Goal: Find specific page/section: Find specific page/section

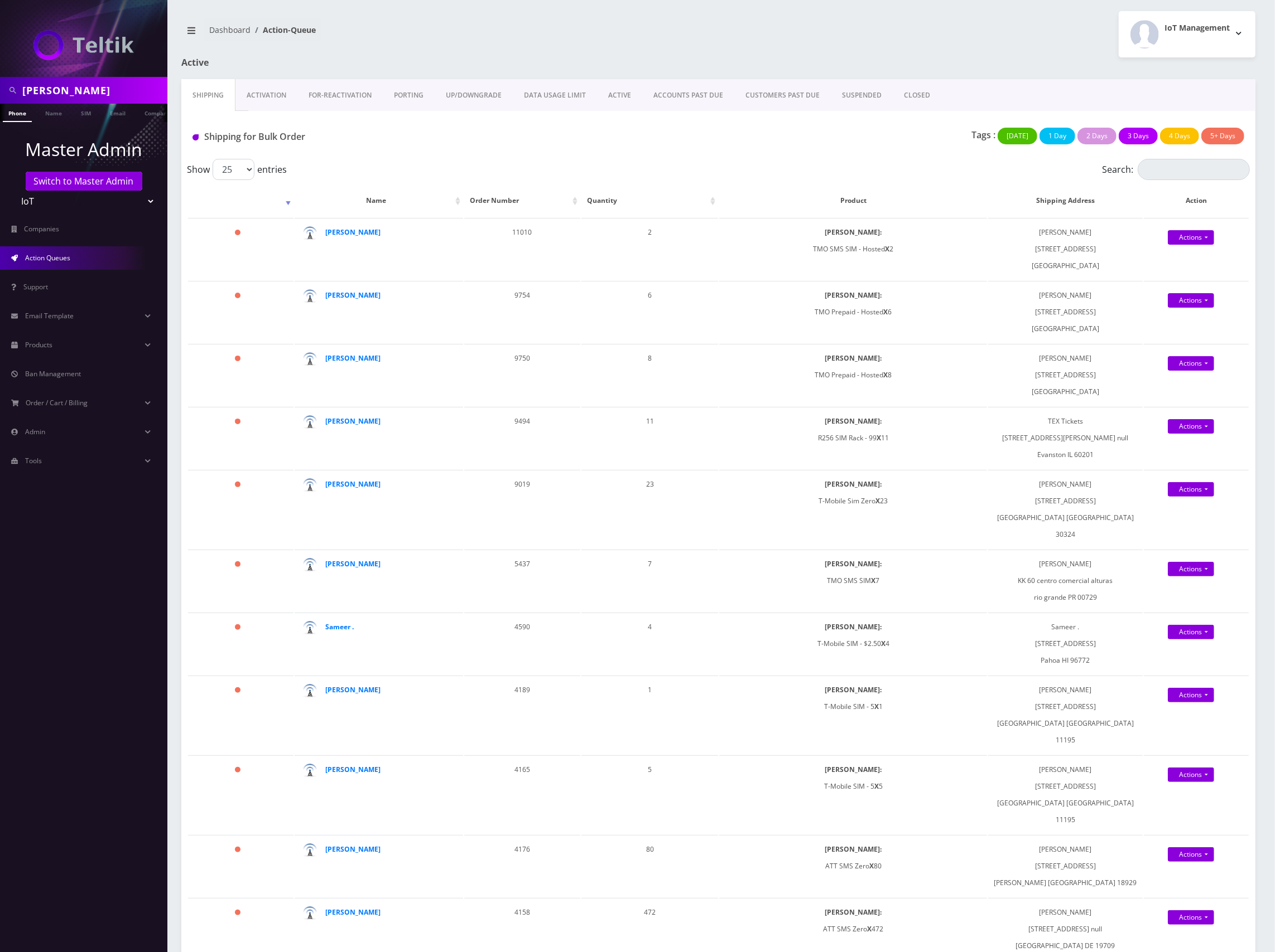
drag, startPoint x: 1, startPoint y: 92, endPoint x: -6, endPoint y: 87, distance: 8.6
click at [0, 87] on html "[PERSON_NAME] Phone Name SIM Email Company Customer Master Admin Switch to Mast…" at bounding box center [638, 770] width 1275 height 1540
paste input "8901240497131229873"
type input "8901240497131229873"
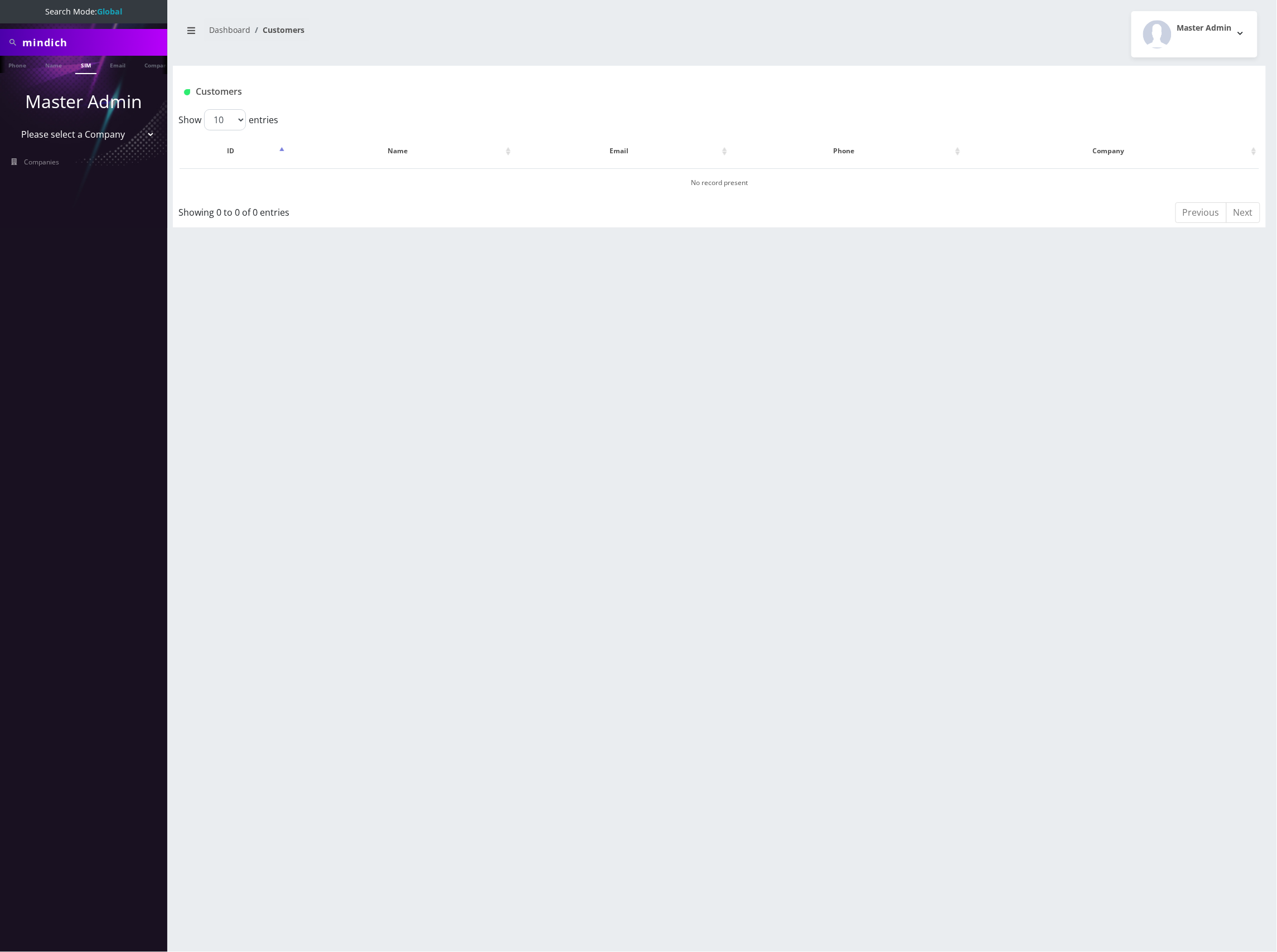
type input "Mindich"
click at [50, 63] on link "Name" at bounding box center [53, 64] width 27 height 18
click at [440, 182] on button "David Mindich" at bounding box center [423, 182] width 70 height 14
